Goal: Task Accomplishment & Management: Use online tool/utility

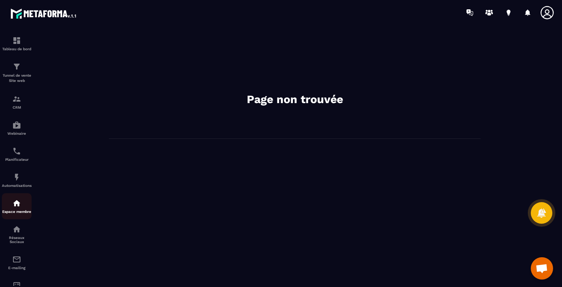
scroll to position [610, 0]
click at [17, 180] on img at bounding box center [16, 177] width 9 height 9
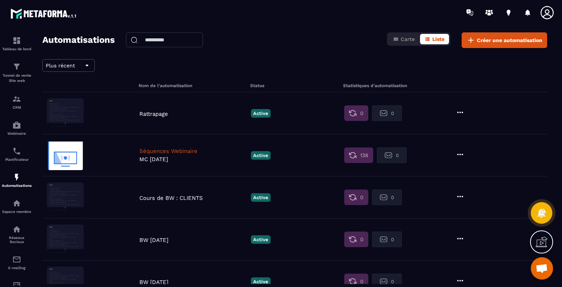
click at [148, 112] on p "Rattrapage" at bounding box center [193, 113] width 108 height 7
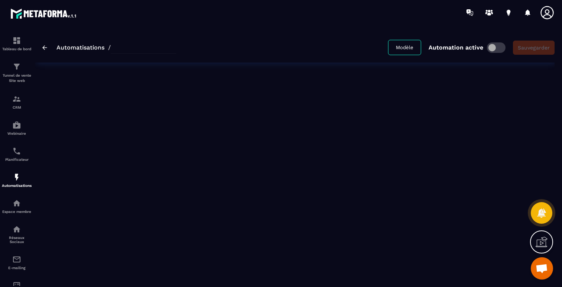
type input "**********"
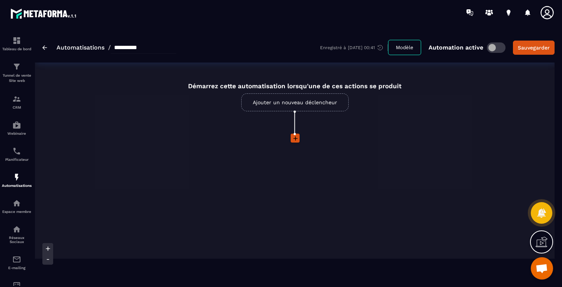
click at [323, 109] on link "Ajouter un nouveau déclencheur" at bounding box center [294, 102] width 107 height 18
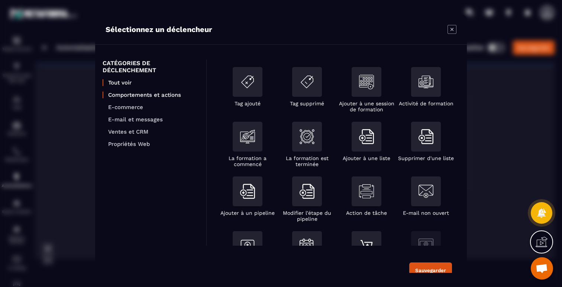
click at [166, 95] on p "Comportements et actions" at bounding box center [153, 94] width 91 height 7
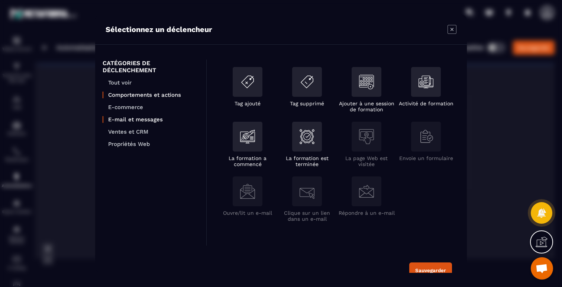
click at [152, 118] on p "E-mail et messages" at bounding box center [153, 119] width 91 height 7
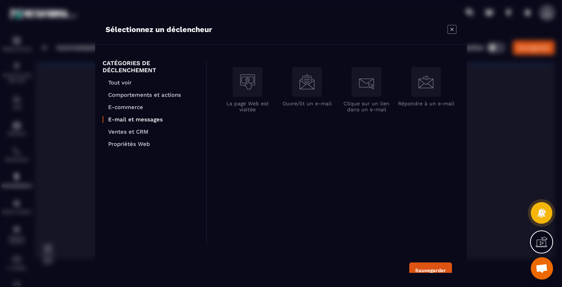
click at [363, 86] on img "Modal window" at bounding box center [366, 81] width 15 height 15
click at [306, 83] on img "Modal window" at bounding box center [307, 81] width 15 height 15
click at [115, 80] on p "Tout voir" at bounding box center [153, 82] width 91 height 7
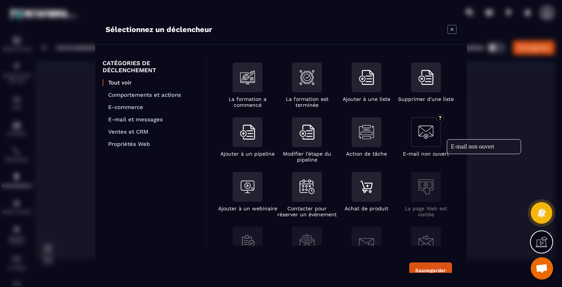
scroll to position [65, 0]
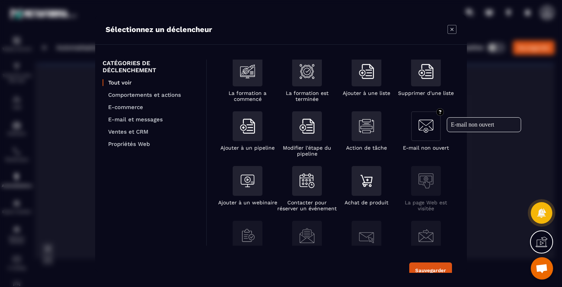
click at [431, 126] on img "Modal window" at bounding box center [426, 126] width 15 height 15
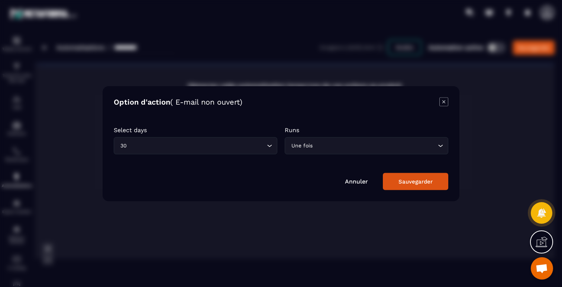
click at [444, 102] on icon "Modal window" at bounding box center [444, 101] width 3 height 3
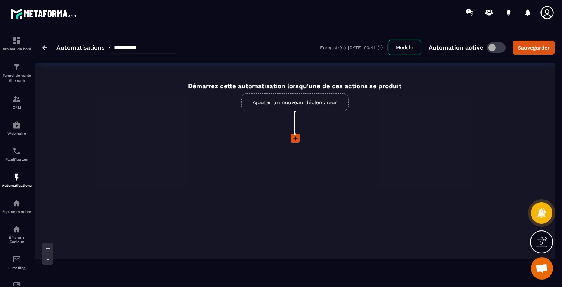
click at [296, 107] on link "Ajouter un nouveau déclencheur" at bounding box center [294, 102] width 107 height 18
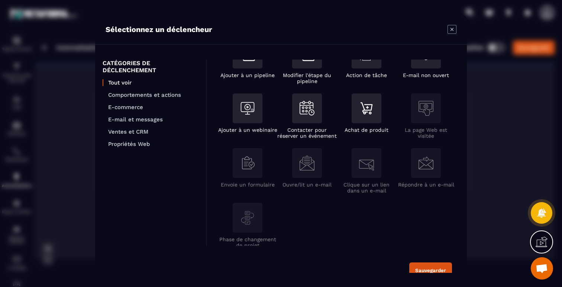
scroll to position [152, 0]
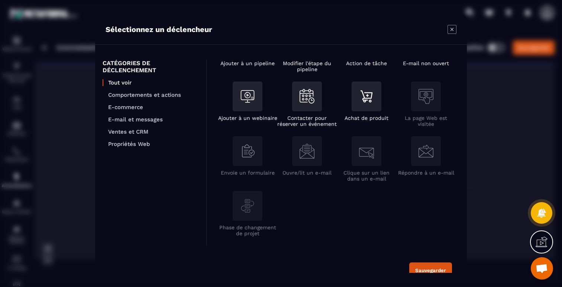
click at [169, 90] on ul "Tout voir Comportements et actions E-commerce E-mail et messages Ventes et CRM …" at bounding box center [151, 113] width 96 height 68
click at [170, 96] on p "Comportements et actions" at bounding box center [153, 94] width 91 height 7
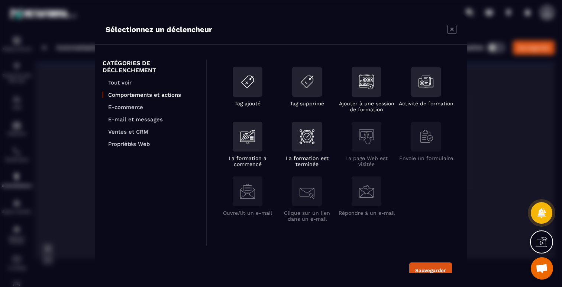
click at [145, 127] on ul "Tout voir Comportements et actions E-commerce E-mail et messages Ventes et CRM …" at bounding box center [151, 113] width 96 height 68
click at [145, 129] on p "Ventes et CRM" at bounding box center [153, 131] width 91 height 7
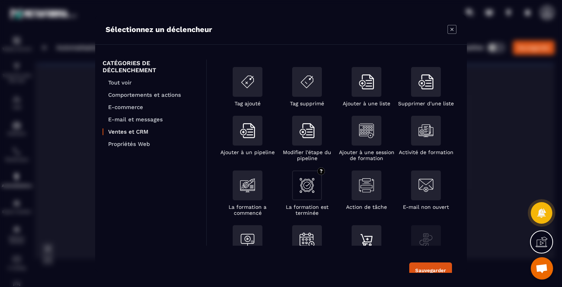
scroll to position [35, 0]
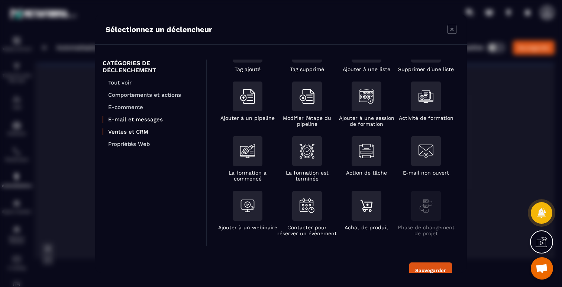
click at [142, 117] on p "E-mail et messages" at bounding box center [153, 119] width 91 height 7
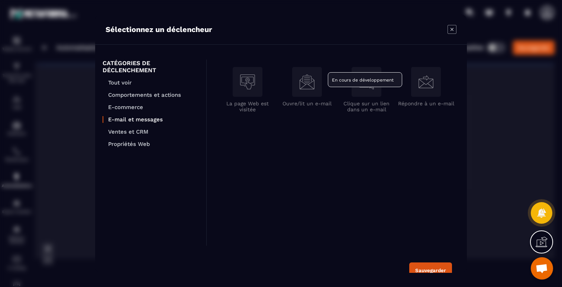
click at [321, 84] on div "Modal window" at bounding box center [307, 82] width 30 height 30
click at [297, 87] on div "Modal window" at bounding box center [307, 82] width 30 height 30
click at [139, 144] on p "Propriétés Web" at bounding box center [153, 144] width 91 height 7
click at [137, 135] on ul "Tout voir Comportements et actions E-commerce E-mail et messages Ventes et CRM …" at bounding box center [151, 113] width 96 height 68
click at [126, 79] on p "Tout voir" at bounding box center [153, 82] width 91 height 7
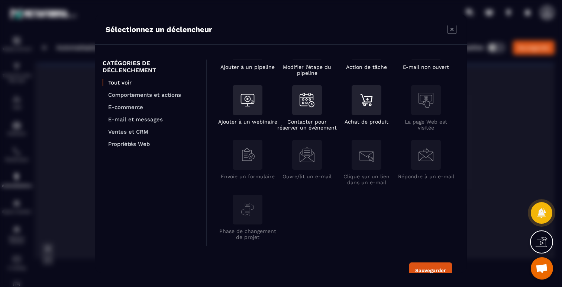
scroll to position [149, 0]
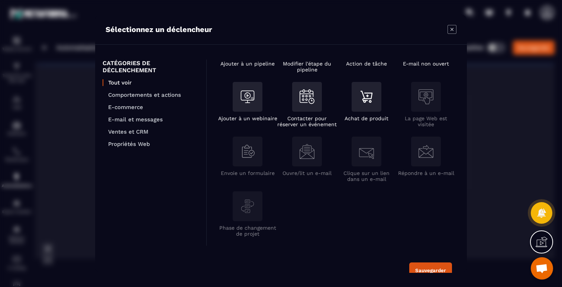
click at [451, 30] on icon "Modal window" at bounding box center [452, 29] width 9 height 9
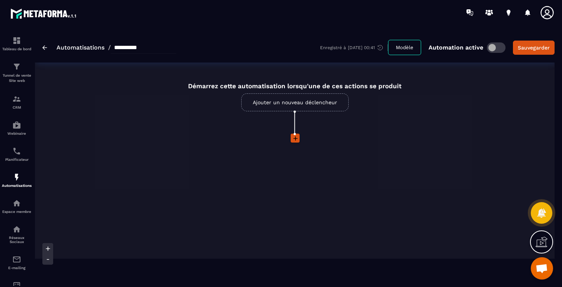
click at [489, 46] on span at bounding box center [496, 47] width 19 height 10
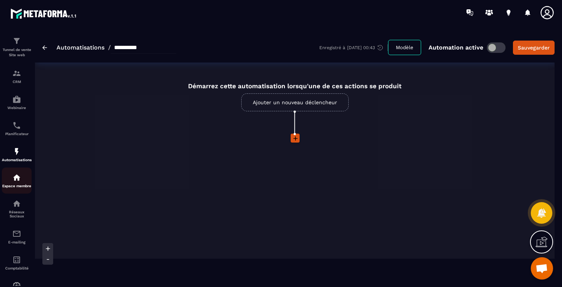
scroll to position [47, 0]
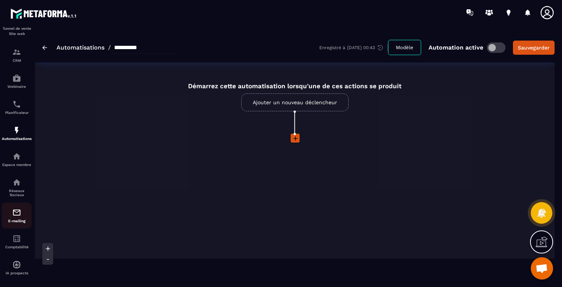
click at [17, 214] on img at bounding box center [16, 212] width 9 height 9
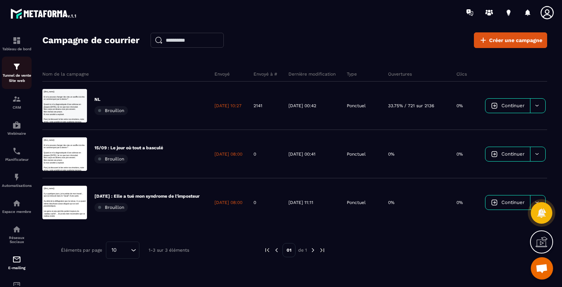
click at [15, 74] on p "Tunnel de vente Site web" at bounding box center [17, 78] width 30 height 10
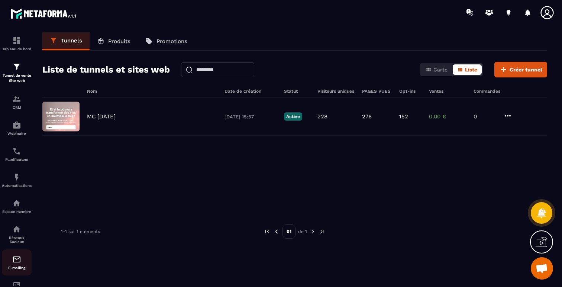
click at [20, 256] on link "E-mailing" at bounding box center [17, 262] width 30 height 26
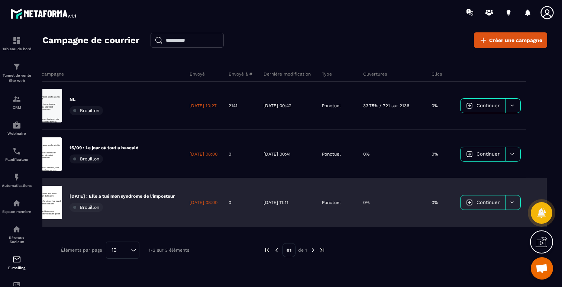
scroll to position [0, 39]
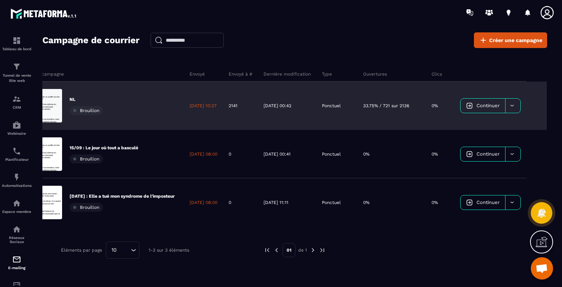
click at [515, 106] on div at bounding box center [512, 106] width 15 height 14
click at [401, 105] on p "33.75% / 721 sur 2136" at bounding box center [386, 106] width 46 height 6
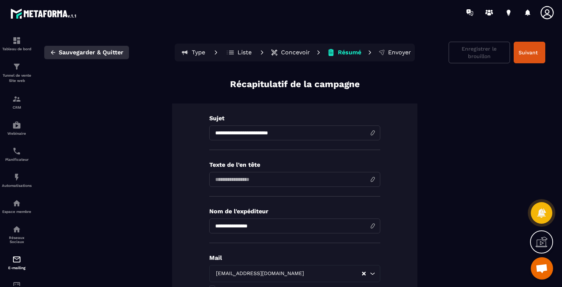
click at [55, 52] on icon "button" at bounding box center [53, 52] width 7 height 7
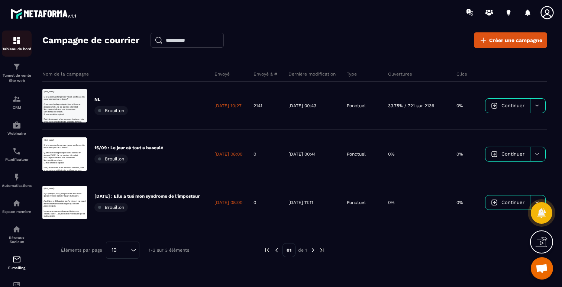
click at [20, 44] on img at bounding box center [16, 40] width 9 height 9
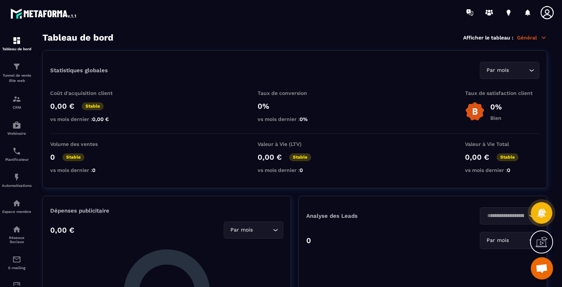
click at [527, 37] on p "Général" at bounding box center [532, 37] width 30 height 7
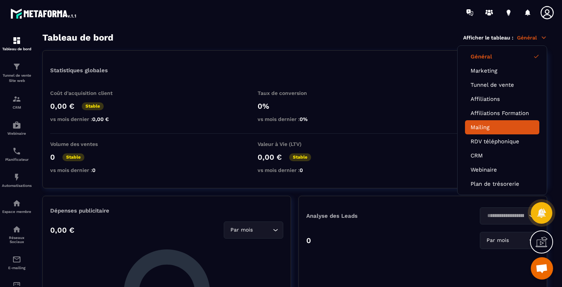
click at [478, 128] on link "Mailing" at bounding box center [502, 127] width 63 height 7
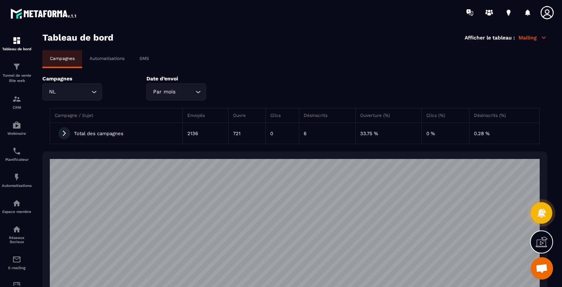
click at [66, 132] on icon at bounding box center [64, 133] width 7 height 7
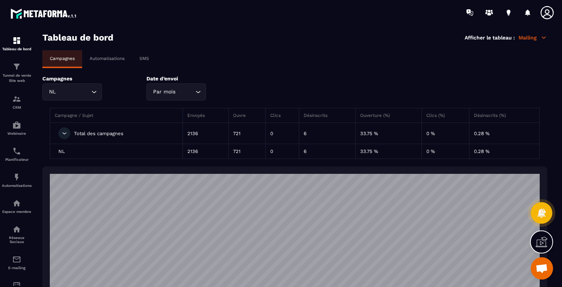
click at [194, 154] on td "2136" at bounding box center [206, 151] width 46 height 15
click at [16, 205] on img at bounding box center [16, 206] width 9 height 9
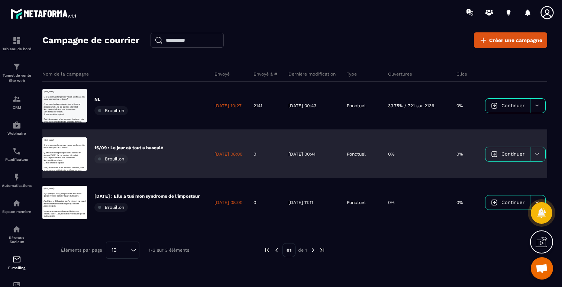
click at [155, 146] on p "15/09 : Le jour où tout a basculé" at bounding box center [128, 148] width 69 height 6
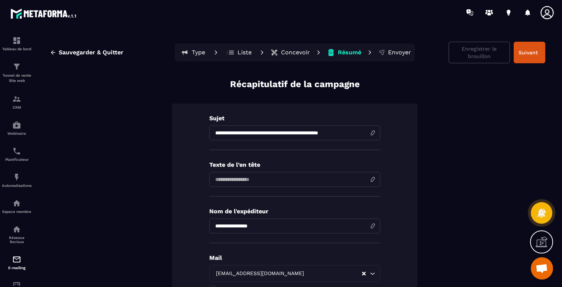
click at [275, 132] on input "**********" at bounding box center [294, 132] width 171 height 15
drag, startPoint x: 215, startPoint y: 133, endPoint x: 299, endPoint y: 132, distance: 84.1
click at [299, 132] on input "**********" at bounding box center [294, 132] width 171 height 15
drag, startPoint x: 335, startPoint y: 132, endPoint x: 293, endPoint y: 129, distance: 42.1
click at [293, 129] on input "**********" at bounding box center [294, 132] width 171 height 15
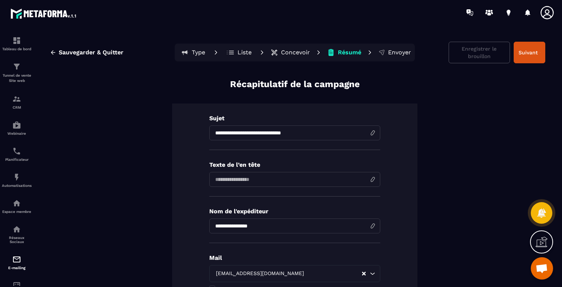
click at [303, 128] on input "**********" at bounding box center [294, 132] width 171 height 15
click at [312, 131] on input "**********" at bounding box center [294, 132] width 171 height 15
type input "**********"
click at [302, 181] on input at bounding box center [294, 179] width 171 height 15
type input "*"
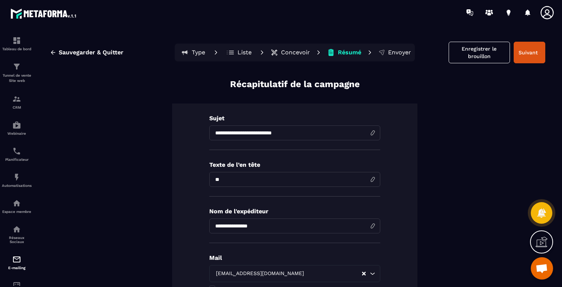
type input "*"
type input "**********"
click at [307, 199] on div "**********" at bounding box center [294, 220] width 245 height 235
click at [286, 51] on p "Concevoir" at bounding box center [295, 52] width 29 height 7
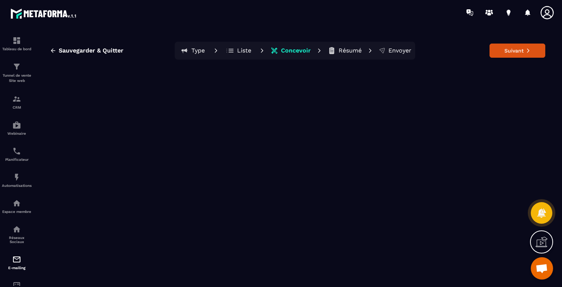
click at [286, 51] on p "Concevoir" at bounding box center [296, 50] width 30 height 7
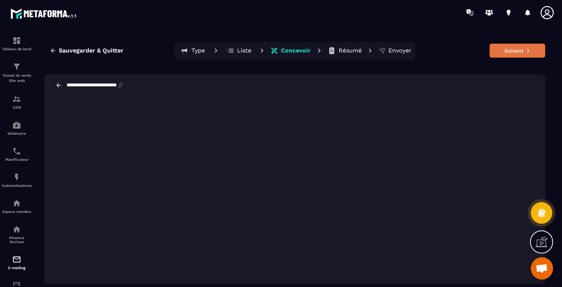
click at [515, 51] on button "Suivant" at bounding box center [518, 51] width 56 height 14
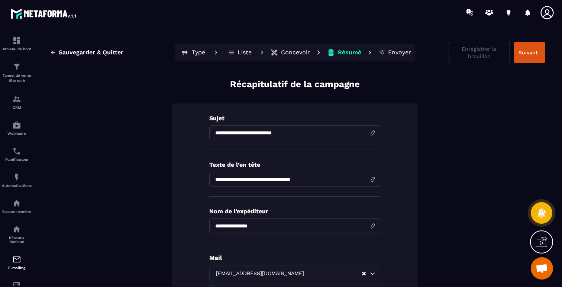
click at [298, 136] on input "**********" at bounding box center [294, 132] width 171 height 15
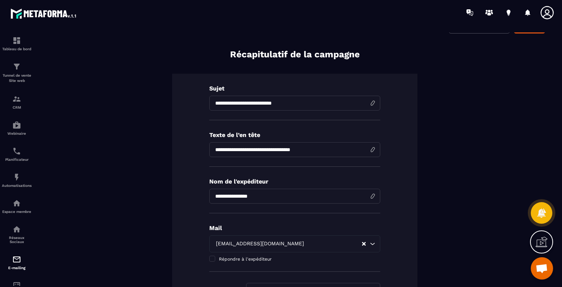
scroll to position [57, 0]
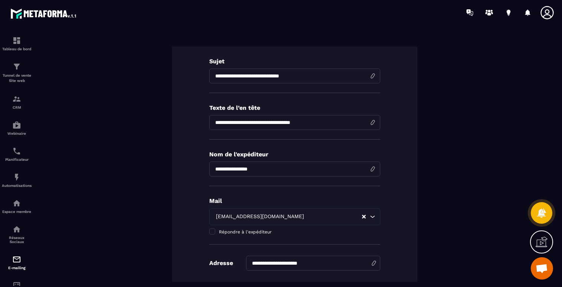
type input "**********"
click at [393, 93] on div "**********" at bounding box center [294, 163] width 245 height 235
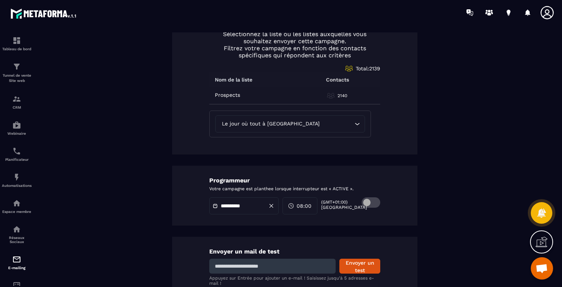
scroll to position [381, 0]
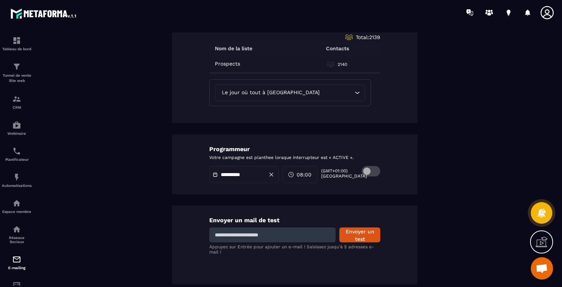
click at [243, 232] on input at bounding box center [272, 234] width 126 height 15
type input "**********"
click at [356, 234] on button "Envoyer un test" at bounding box center [360, 234] width 41 height 15
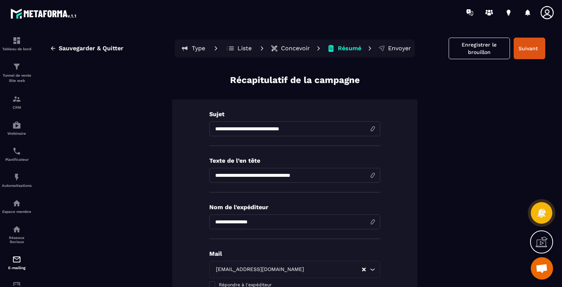
scroll to position [0, 0]
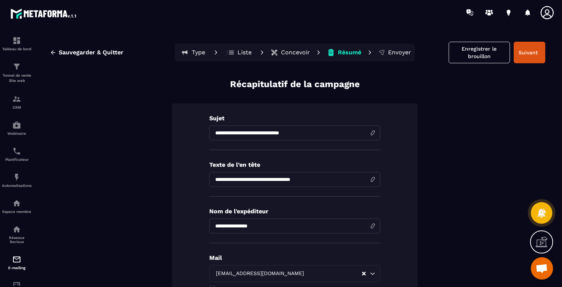
click at [292, 54] on p "Concevoir" at bounding box center [295, 52] width 29 height 7
click at [292, 49] on p "Concevoir" at bounding box center [295, 52] width 29 height 7
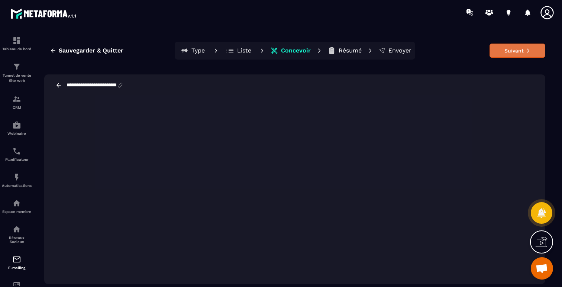
click at [522, 53] on button "Suivant" at bounding box center [518, 51] width 56 height 14
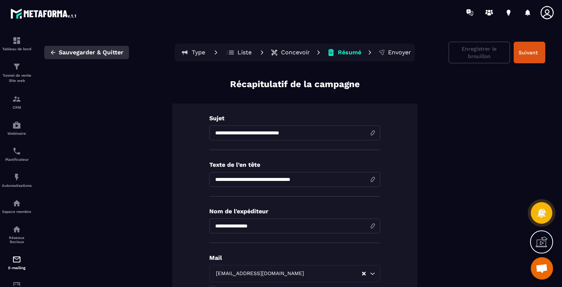
click at [81, 51] on span "Sauvegarder & Quitter" at bounding box center [91, 52] width 65 height 7
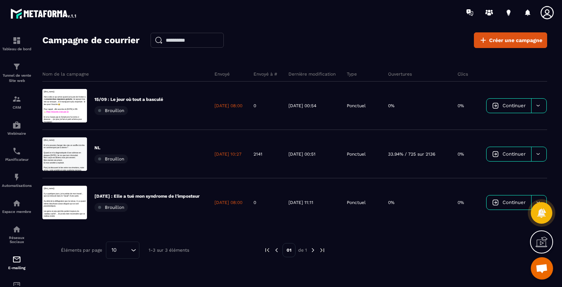
click at [68, 49] on div "Campagne de courrier Créer une campagne Nom de la campagne Envoyé Envoyé à # De…" at bounding box center [294, 162] width 505 height 261
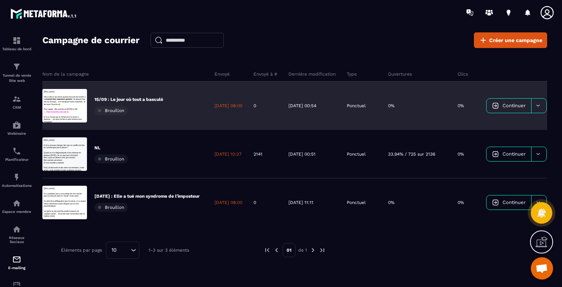
click at [132, 101] on p "15/09 : Le jour où tout a basculé" at bounding box center [128, 99] width 69 height 6
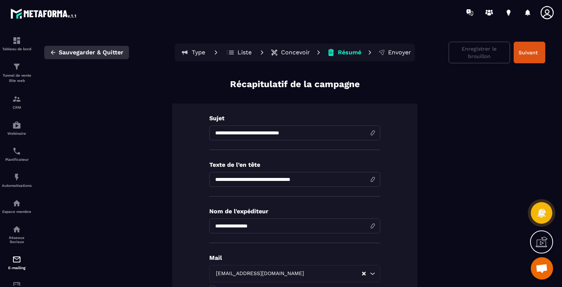
click at [60, 50] on span "Sauvegarder & Quitter" at bounding box center [91, 52] width 65 height 7
click at [52, 50] on icon "button" at bounding box center [53, 52] width 7 height 7
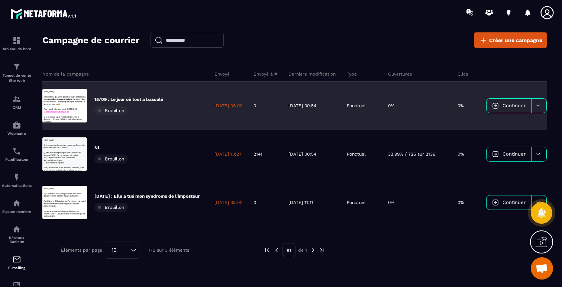
click at [115, 103] on div "15/09 : Le jour où tout a basculé Brouillon" at bounding box center [128, 105] width 69 height 19
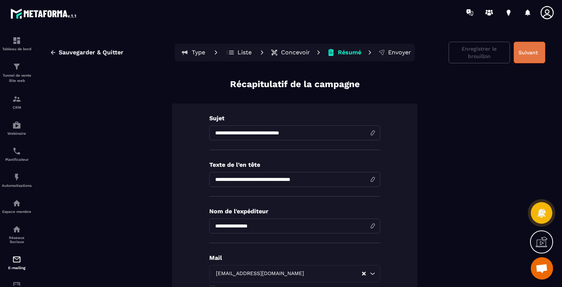
click at [526, 57] on button "Suivant" at bounding box center [530, 53] width 32 height 22
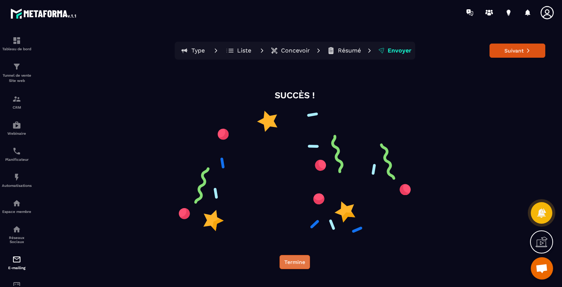
click at [293, 258] on button "Termine" at bounding box center [295, 262] width 30 height 14
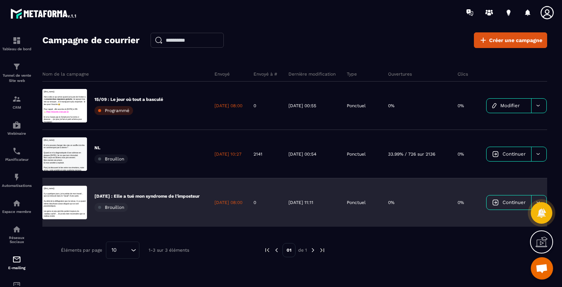
click at [159, 195] on p "[DATE] : Elle a tué mon syndrome de l'imposteur" at bounding box center [146, 196] width 105 height 6
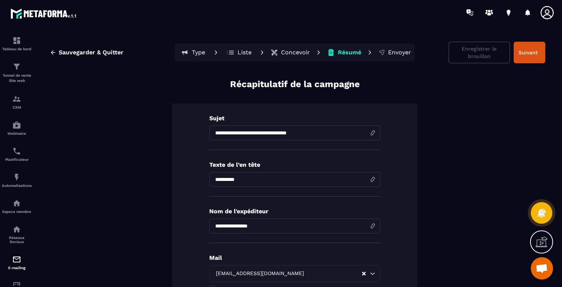
click at [285, 53] on p "Concevoir" at bounding box center [295, 52] width 29 height 7
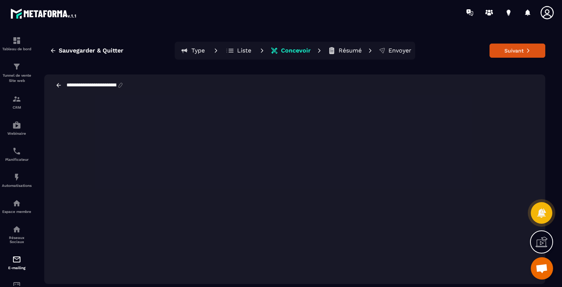
click at [344, 50] on p "Résumé" at bounding box center [350, 50] width 23 height 7
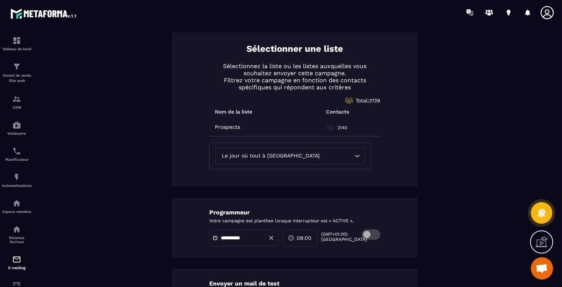
scroll to position [381, 0]
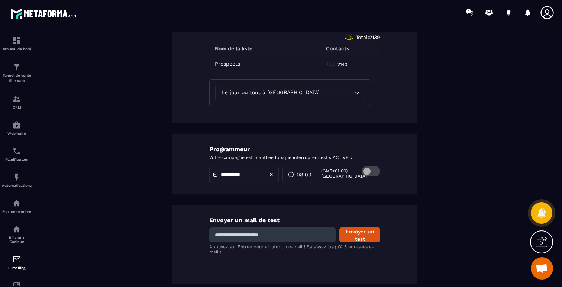
click at [303, 237] on input at bounding box center [272, 234] width 126 height 15
type input "**********"
click at [356, 236] on button "Envoyer un test" at bounding box center [360, 234] width 41 height 15
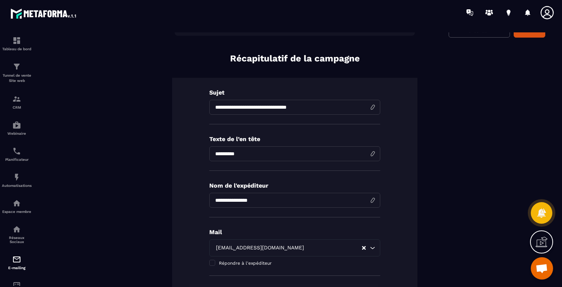
scroll to position [0, 0]
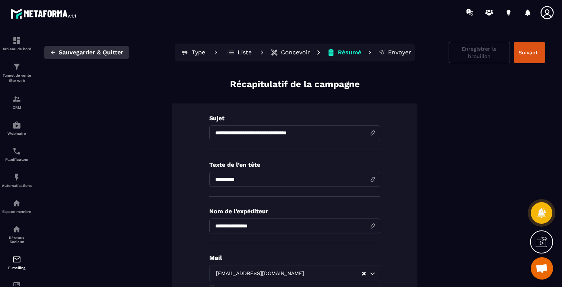
click at [55, 51] on icon "button" at bounding box center [53, 52] width 7 height 7
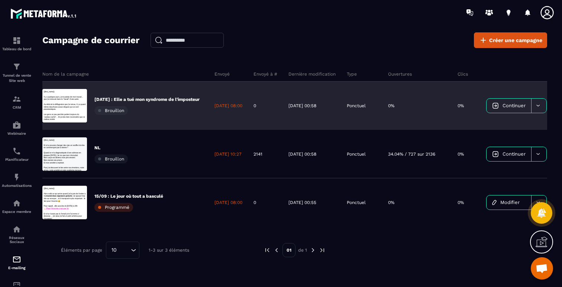
click at [148, 96] on p "[DATE] : Elle a tué mon syndrome de l'imposteur" at bounding box center [146, 99] width 105 height 6
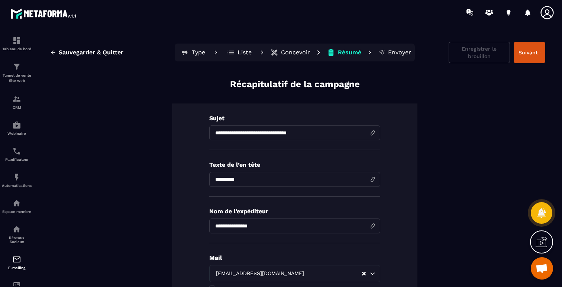
click at [234, 183] on input "**********" at bounding box center [294, 179] width 171 height 15
type input "*"
type input "**********"
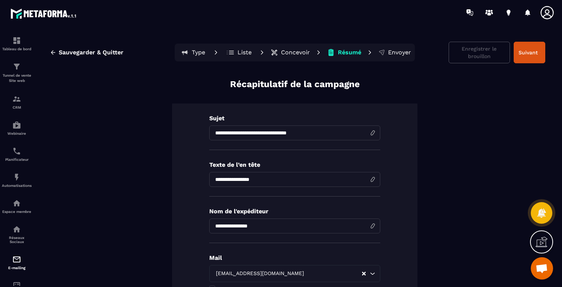
click at [287, 155] on div "**********" at bounding box center [294, 220] width 245 height 235
click at [292, 49] on p "Concevoir" at bounding box center [295, 52] width 29 height 7
click at [289, 53] on p "Concevoir" at bounding box center [295, 52] width 29 height 7
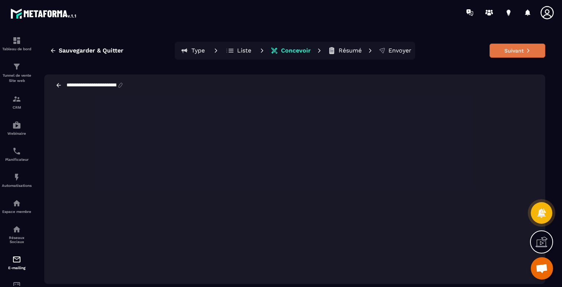
click at [511, 47] on button "Suivant" at bounding box center [518, 51] width 56 height 14
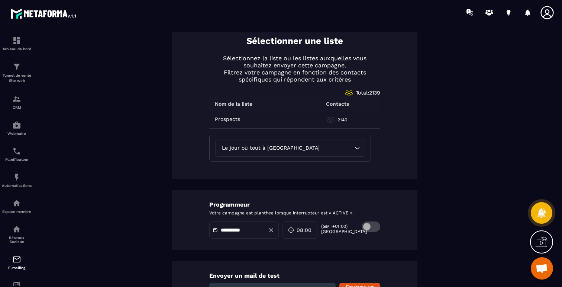
scroll to position [370, 0]
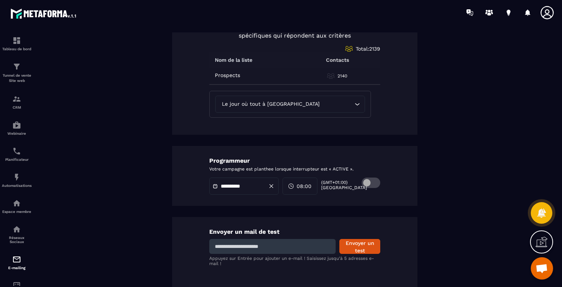
click at [281, 247] on input at bounding box center [272, 246] width 126 height 15
type input "**********"
click at [351, 244] on button "Envoyer un test" at bounding box center [360, 246] width 41 height 15
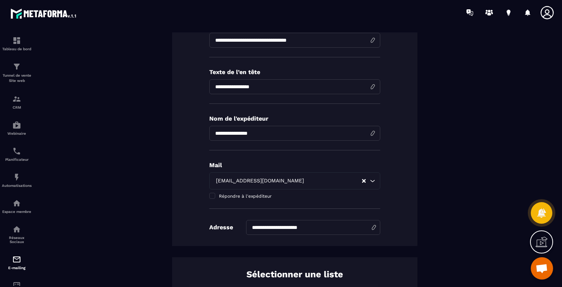
scroll to position [0, 0]
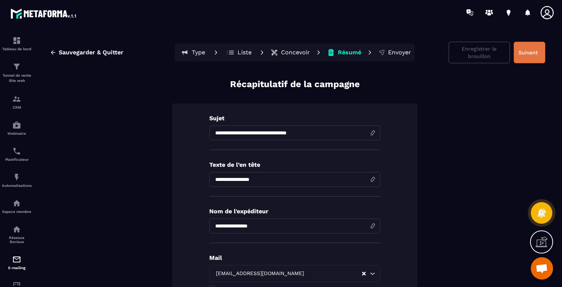
click at [526, 51] on button "Suivant" at bounding box center [530, 53] width 32 height 22
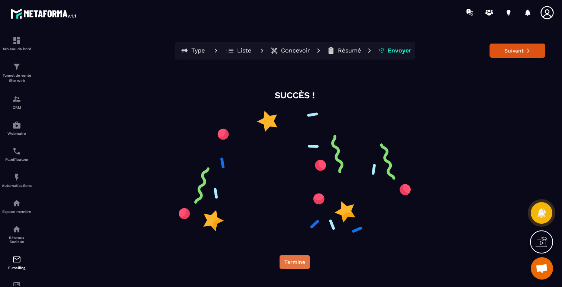
click at [289, 261] on button "Termine" at bounding box center [295, 262] width 30 height 14
